Goal: Transaction & Acquisition: Subscribe to service/newsletter

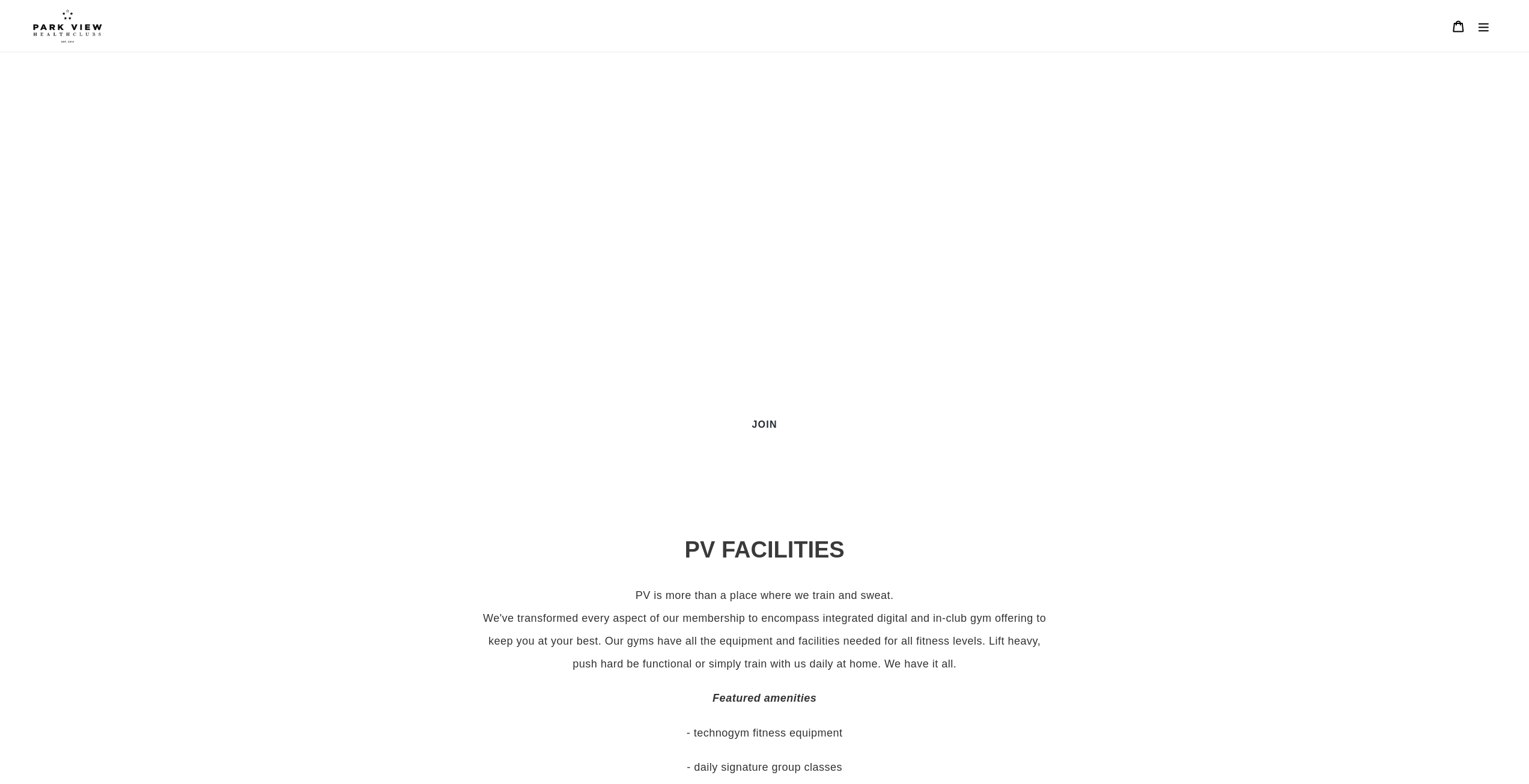
click at [80, 20] on img at bounding box center [68, 26] width 69 height 34
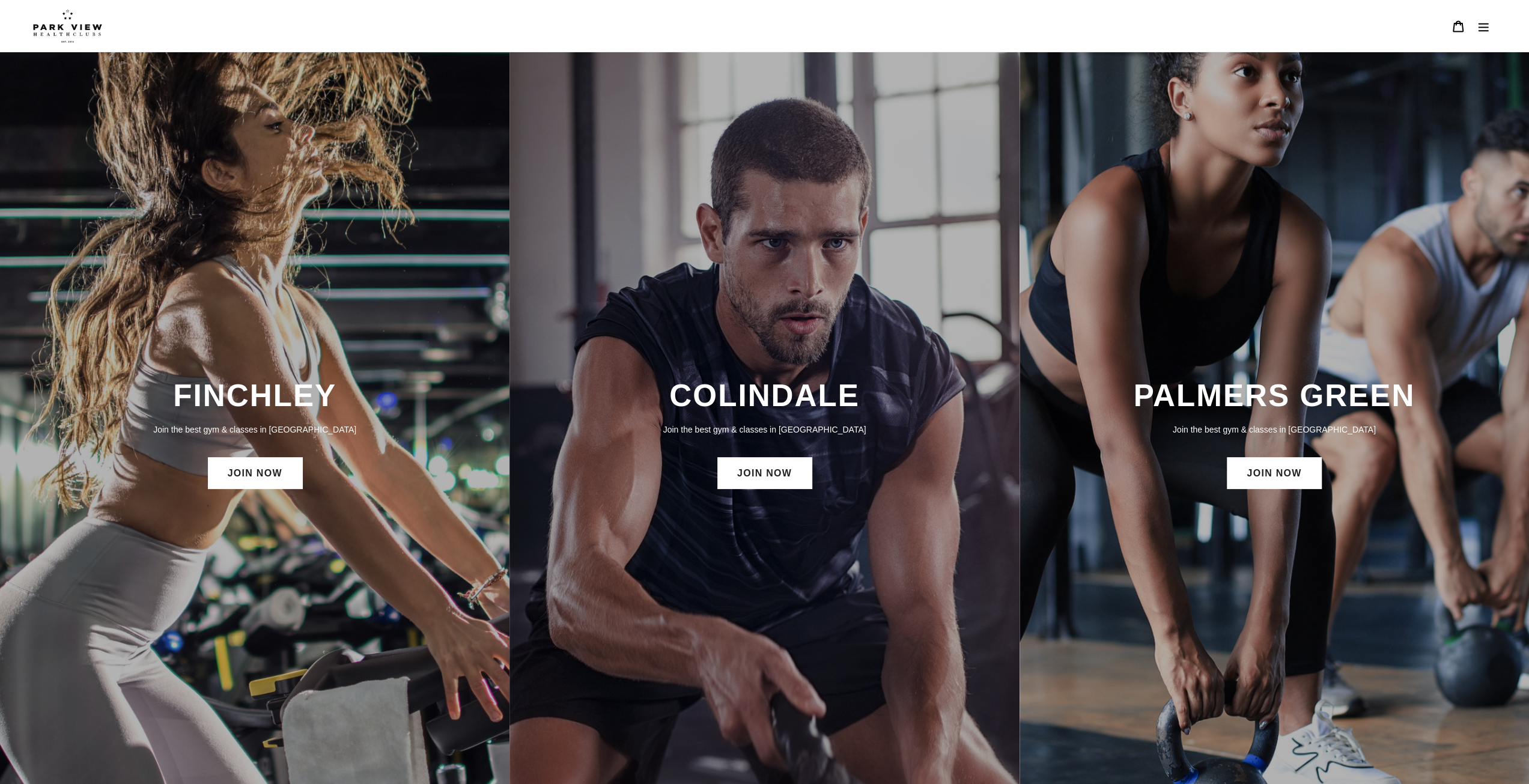
click at [1478, 28] on icon "Menu" at bounding box center [1483, 26] width 12 height 12
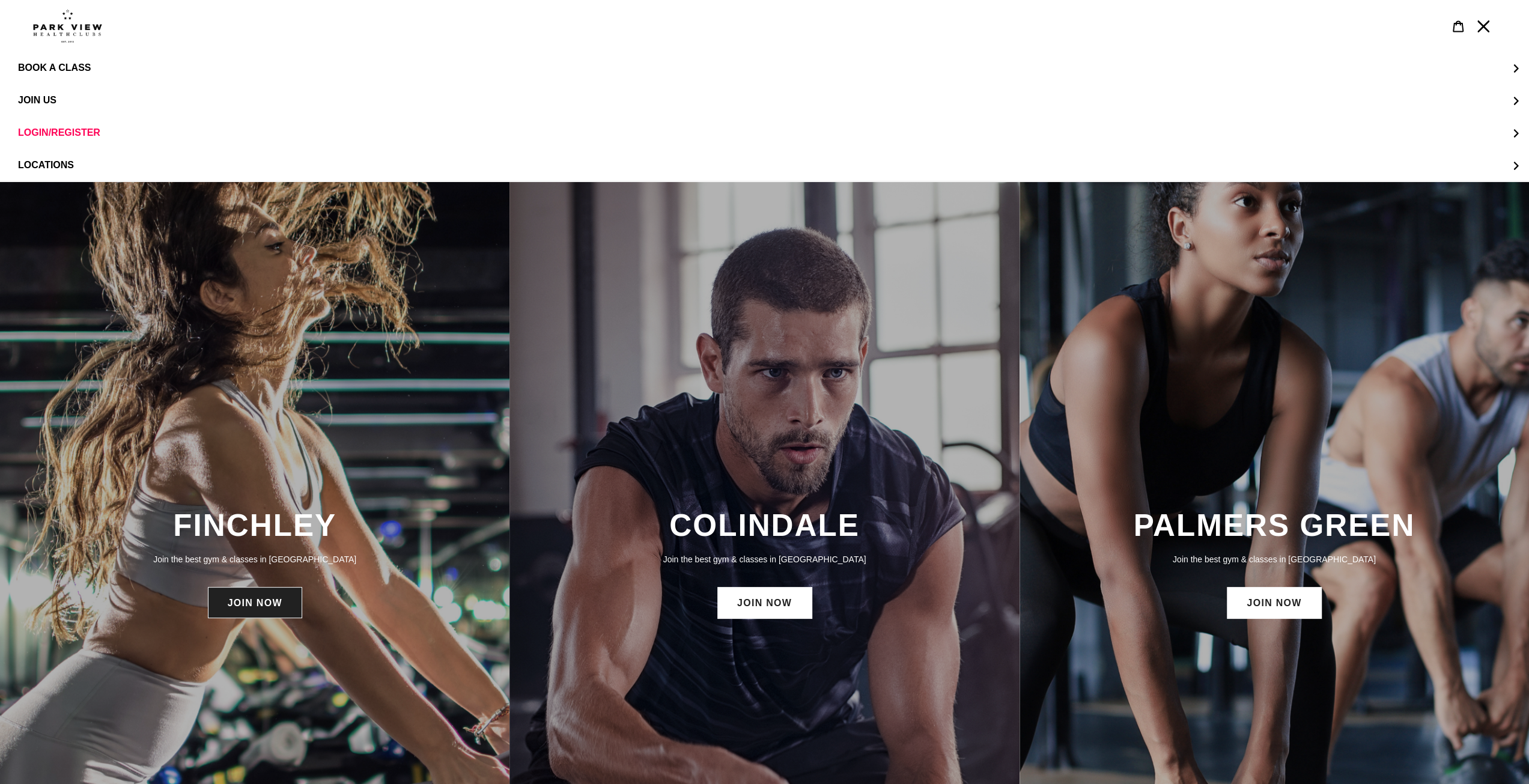
click at [257, 614] on link "JOIN NOW" at bounding box center [255, 603] width 95 height 32
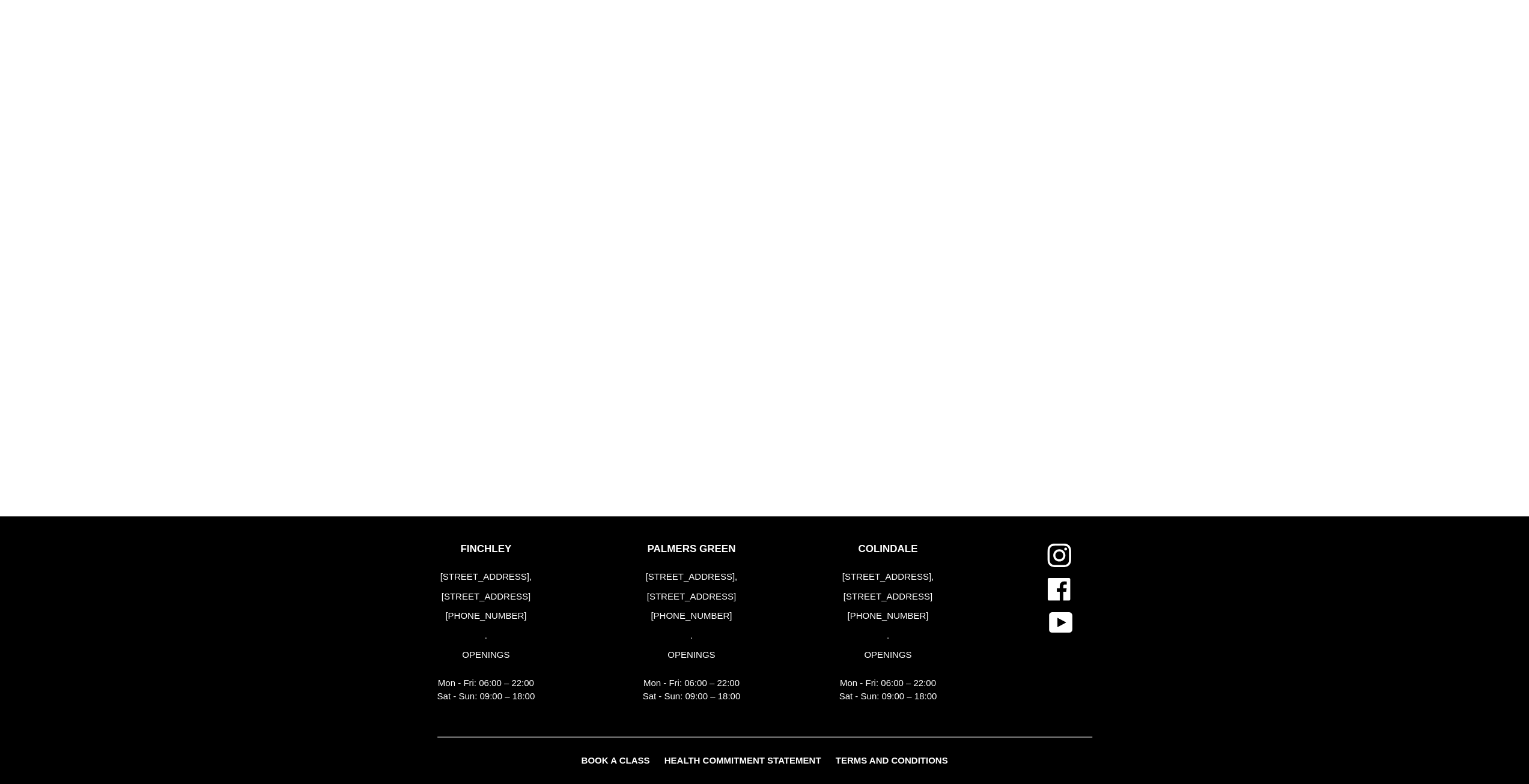
scroll to position [1355, 0]
